Goal: Task Accomplishment & Management: Complete application form

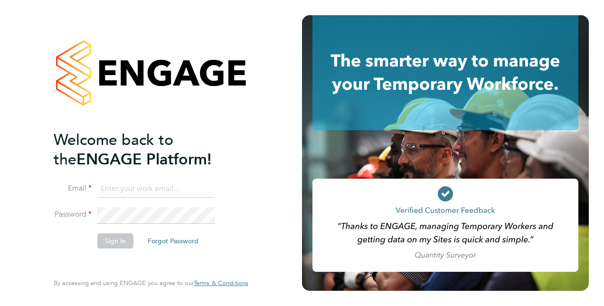
type input "anthony.butterfield@hotmail.com"
click at [123, 241] on button "Sign In" at bounding box center [115, 240] width 36 height 15
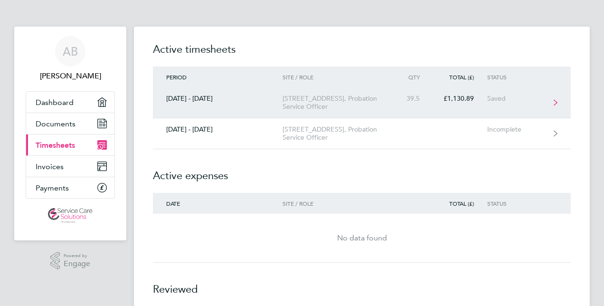
click at [302, 105] on div "[STREET_ADDRESS], Probation Service Officer" at bounding box center [336, 102] width 109 height 16
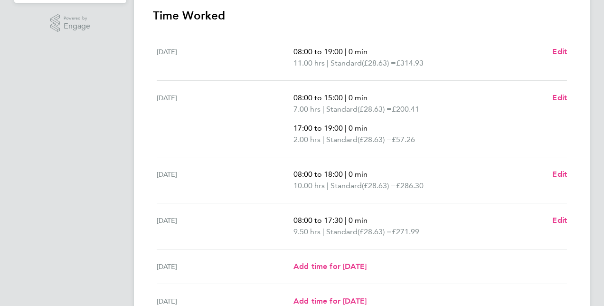
scroll to position [285, 0]
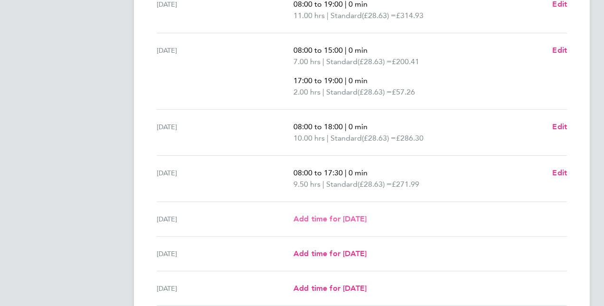
click at [344, 218] on span "Add time for [DATE]" at bounding box center [329, 218] width 73 height 9
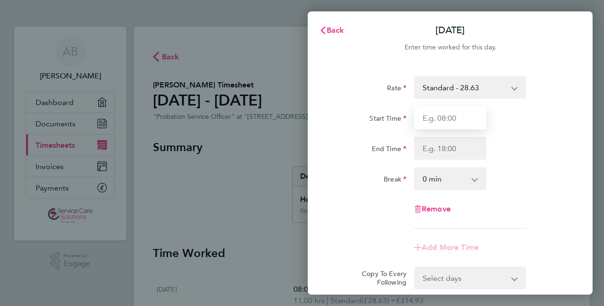
click at [421, 119] on input "Start Time" at bounding box center [450, 117] width 72 height 23
type input "08:00"
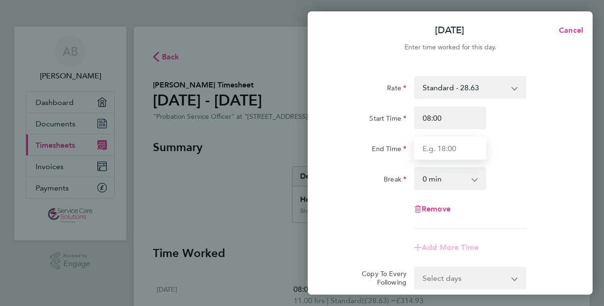
click at [457, 143] on input "End Time" at bounding box center [450, 148] width 72 height 23
type input "16:00"
drag, startPoint x: 558, startPoint y: 156, endPoint x: 552, endPoint y: 155, distance: 5.4
click at [556, 155] on div "End Time 16:00" at bounding box center [449, 148] width 239 height 23
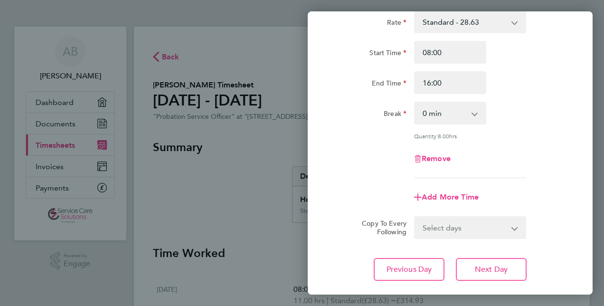
scroll to position [123, 0]
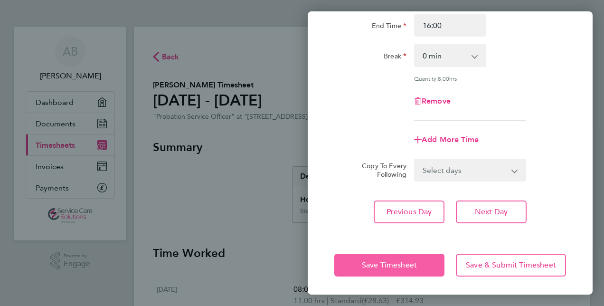
click at [416, 257] on button "Save Timesheet" at bounding box center [389, 264] width 110 height 23
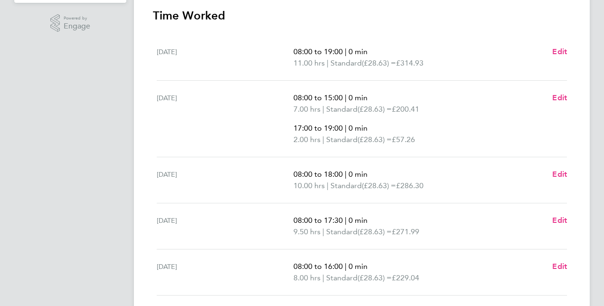
scroll to position [285, 0]
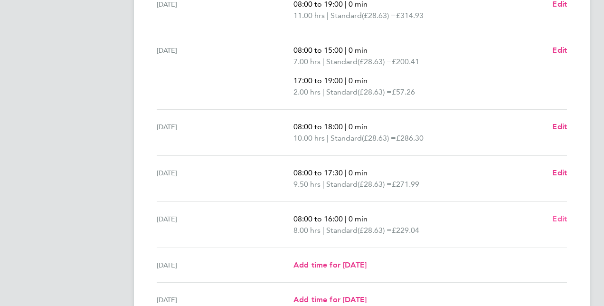
click at [560, 218] on span "Edit" at bounding box center [559, 218] width 15 height 9
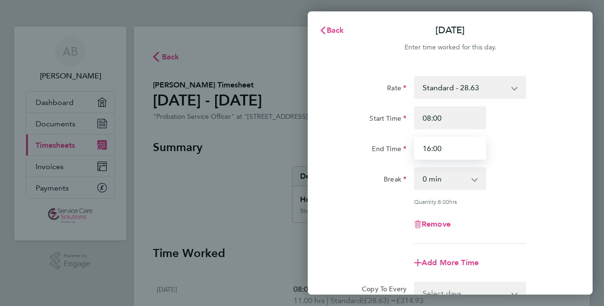
click at [451, 150] on input "16:00" at bounding box center [450, 148] width 72 height 23
type input "16:30"
click at [548, 152] on div "End Time 16:30" at bounding box center [449, 148] width 239 height 23
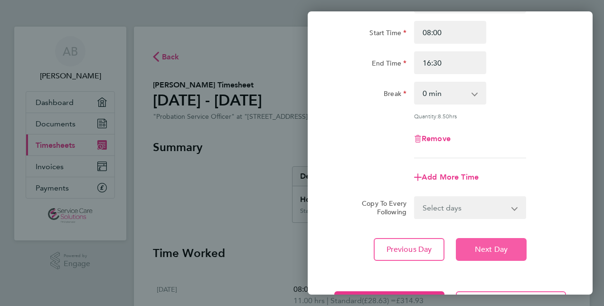
scroll to position [123, 0]
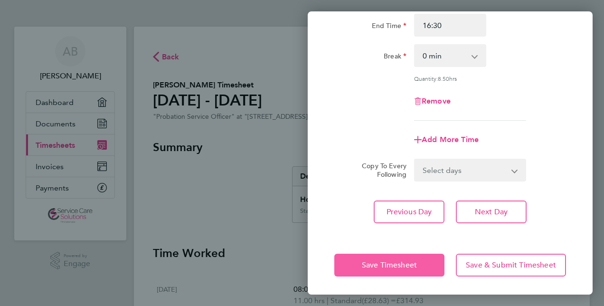
click at [365, 258] on button "Save Timesheet" at bounding box center [389, 264] width 110 height 23
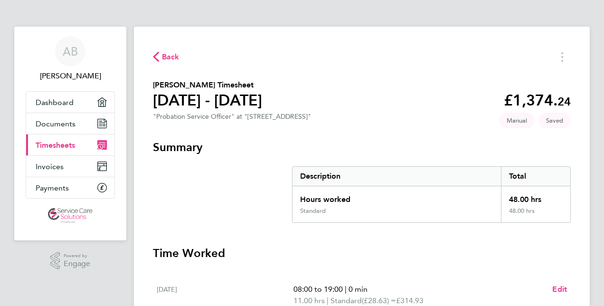
click at [172, 56] on span "Back" at bounding box center [171, 56] width 18 height 11
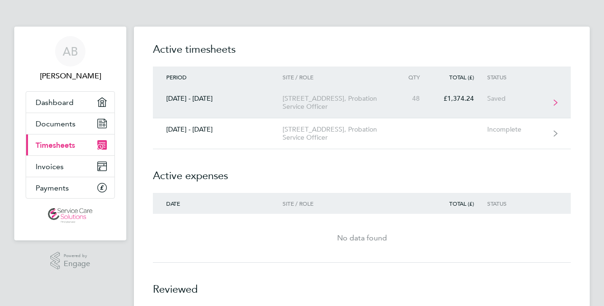
click at [352, 98] on div "[STREET_ADDRESS], Probation Service Officer" at bounding box center [336, 102] width 109 height 16
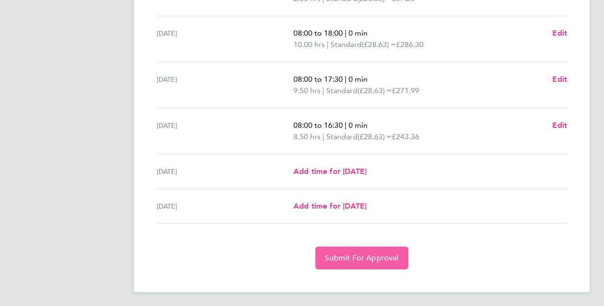
click at [350, 258] on span "Submit For Approval" at bounding box center [362, 257] width 74 height 9
